Goal: Find specific page/section: Find specific page/section

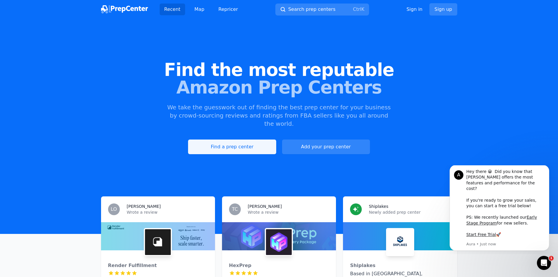
click at [212, 139] on link "Find a prep center" at bounding box center [232, 146] width 88 height 15
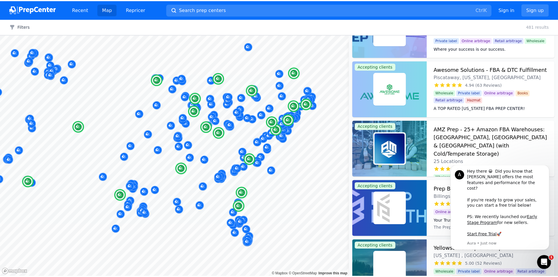
scroll to position [147, 0]
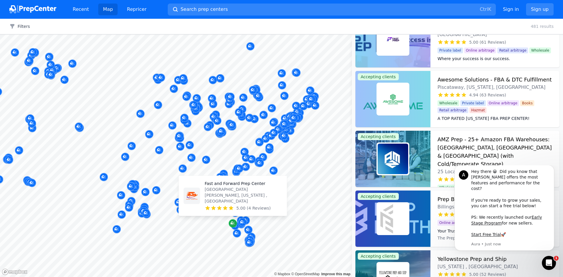
click at [232, 221] on icon "Map marker" at bounding box center [232, 223] width 5 height 6
click at [237, 186] on p "Fast and Forward Prep Center" at bounding box center [243, 184] width 77 height 6
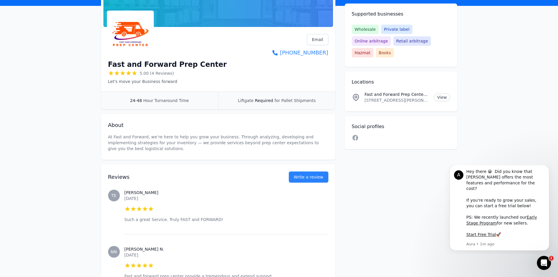
scroll to position [59, 0]
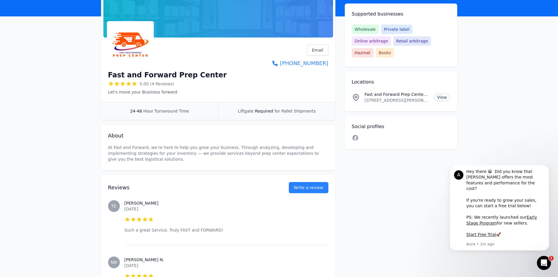
click at [440, 93] on link "View" at bounding box center [442, 97] width 16 height 8
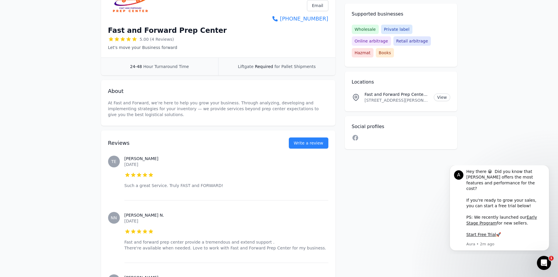
scroll to position [88, 0]
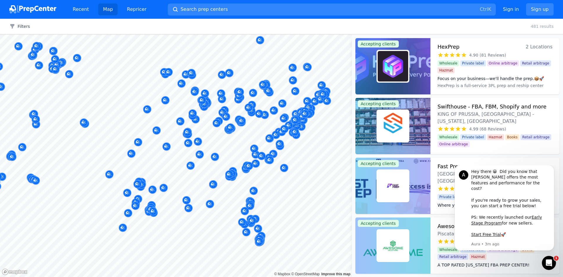
click at [261, 188] on body "Recent Map Repricer Search prep centers Ctrl K Open main menu Sign in Sign up F…" at bounding box center [281, 138] width 563 height 277
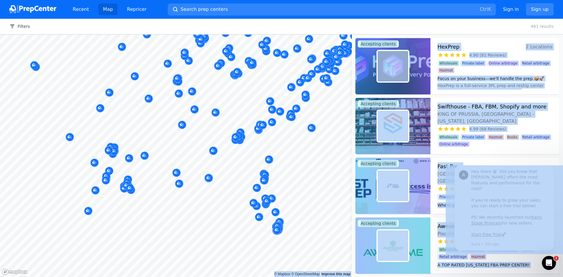
click at [258, 35] on div at bounding box center [176, 35] width 352 height 0
